Goal: Transaction & Acquisition: Purchase product/service

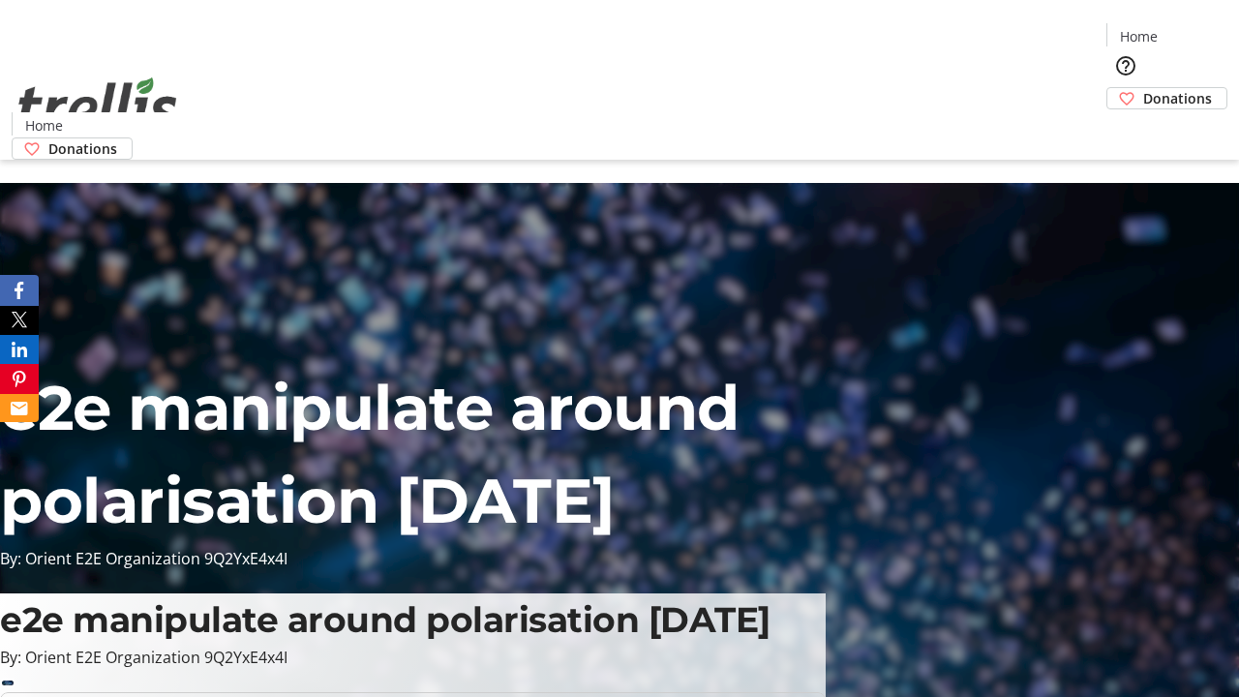
click at [1143, 88] on span "Donations" at bounding box center [1177, 98] width 69 height 20
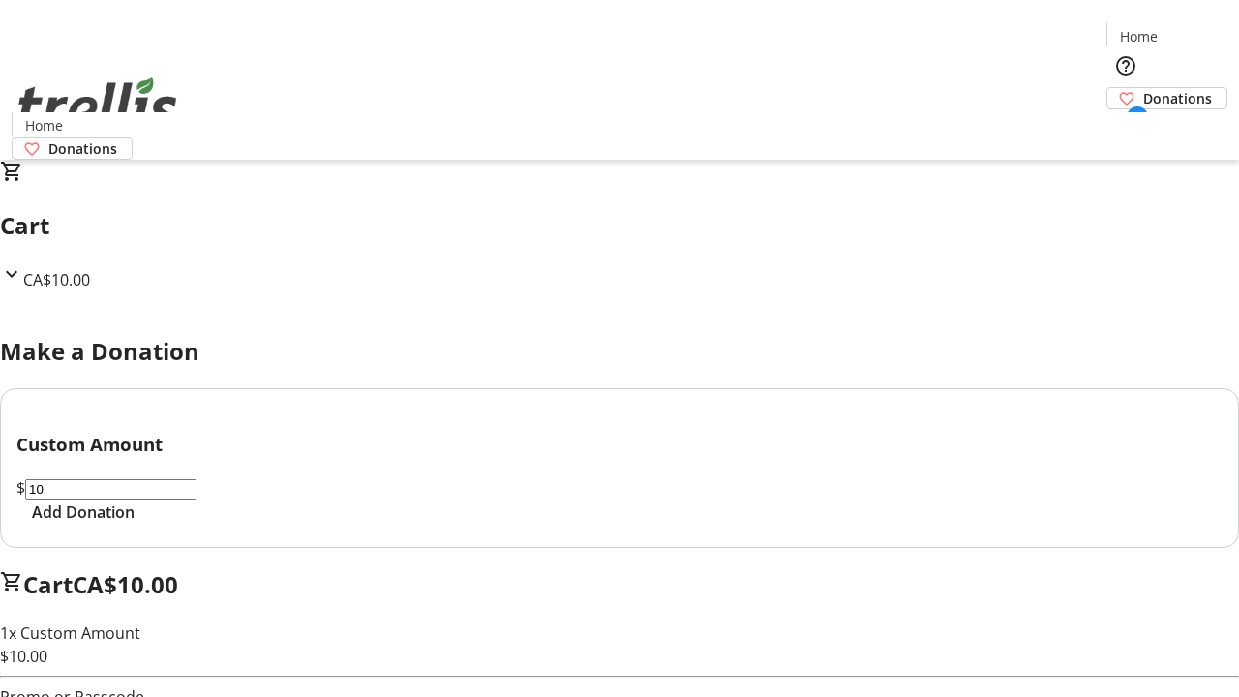
select select "CA"
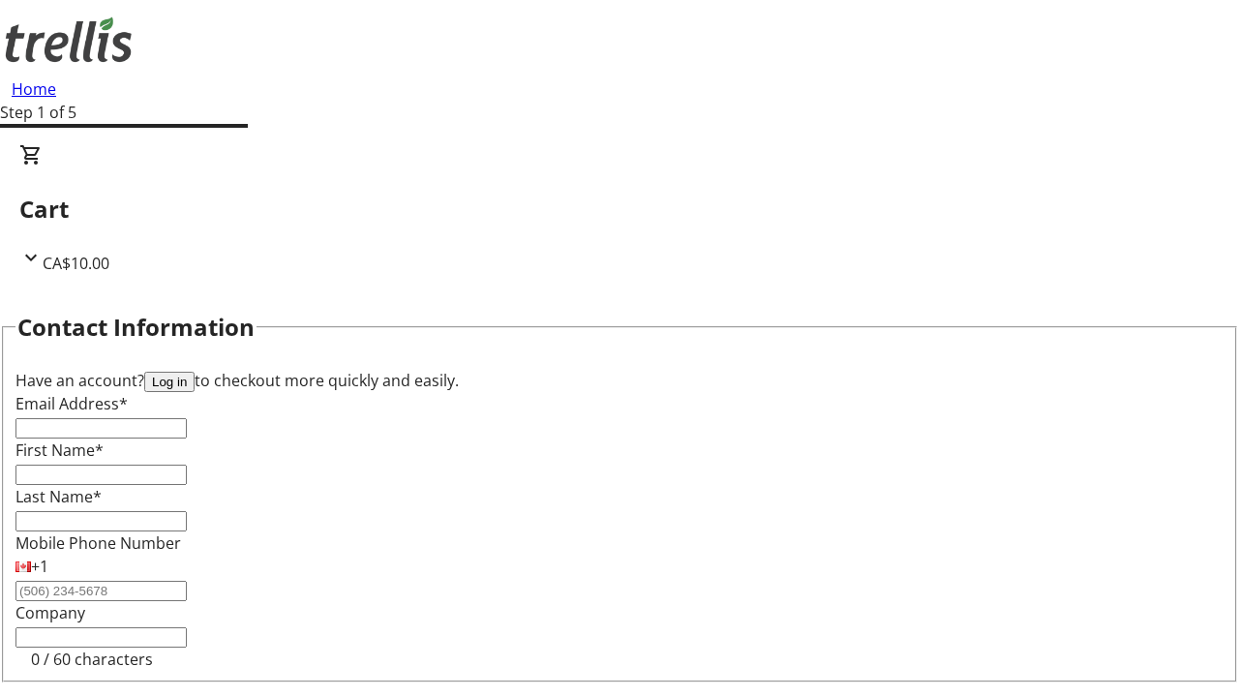
click at [195, 372] on button "Log in" at bounding box center [169, 382] width 50 height 20
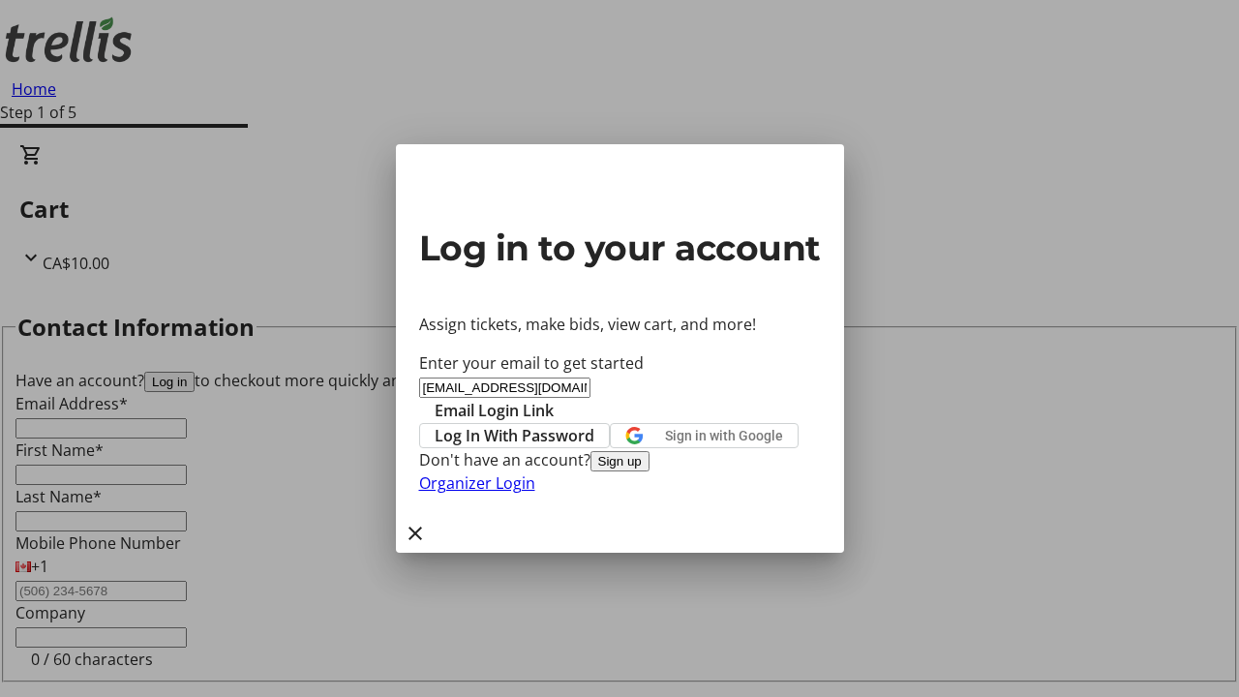
type input "[EMAIL_ADDRESS][DOMAIN_NAME]"
click at [554, 399] on span "Email Login Link" at bounding box center [494, 410] width 119 height 23
